Goal: Task Accomplishment & Management: Manage account settings

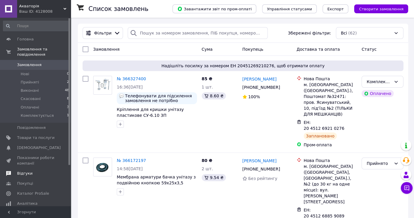
click at [43, 171] on span "Відгуки" at bounding box center [35, 173] width 37 height 5
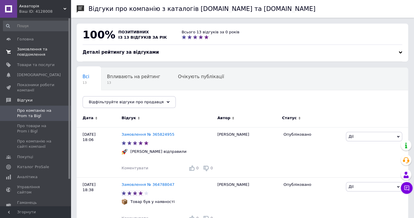
click at [38, 57] on span "Замовлення та повідомлення" at bounding box center [35, 52] width 37 height 11
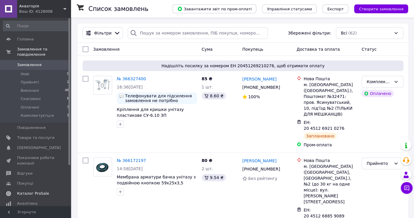
click at [30, 171] on span "Відгуки" at bounding box center [35, 173] width 37 height 5
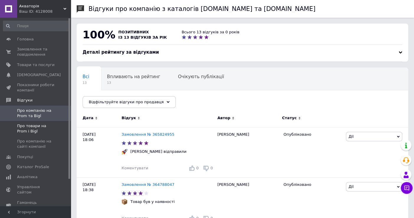
click at [25, 125] on span "Про товари на Prom і Bigl" at bounding box center [35, 128] width 37 height 11
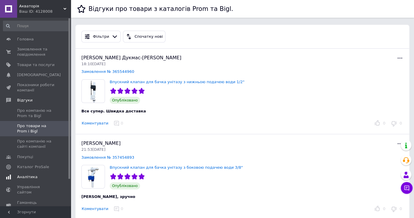
click at [28, 173] on link "Аналітика" at bounding box center [36, 177] width 73 height 10
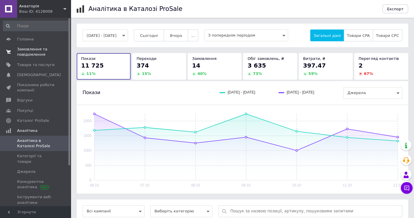
click at [28, 48] on span "Замовлення та повідомлення" at bounding box center [35, 52] width 37 height 11
